Goal: Navigation & Orientation: Find specific page/section

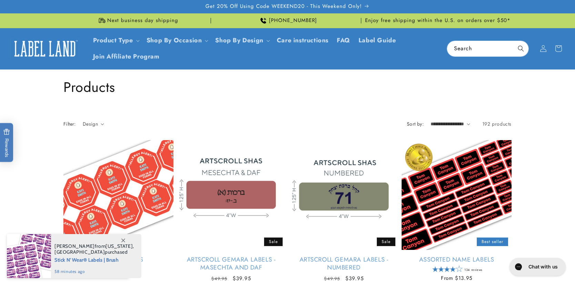
scroll to position [1465, 0]
